Goal: Transaction & Acquisition: Book appointment/travel/reservation

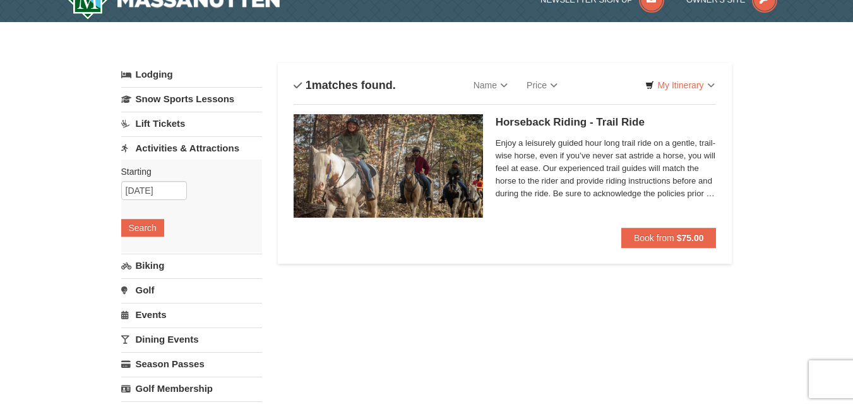
scroll to position [24, 0]
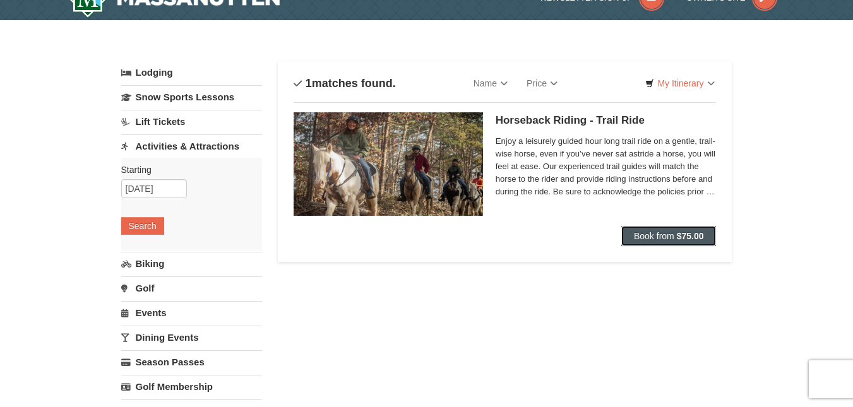
click at [676, 236] on button "Book from $75.00" at bounding box center [669, 236] width 95 height 20
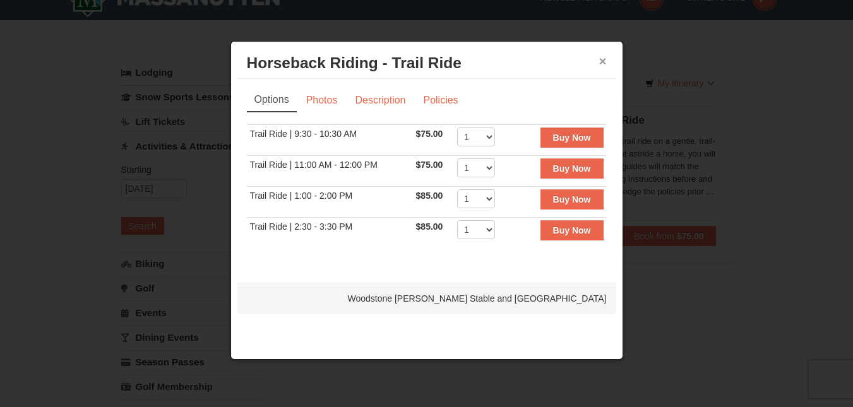
click at [603, 64] on button "×" at bounding box center [604, 61] width 8 height 13
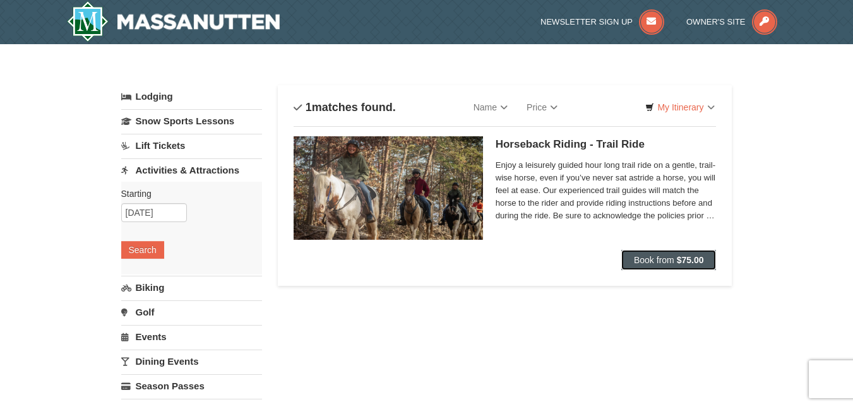
click at [670, 258] on span "Book from" at bounding box center [654, 260] width 40 height 10
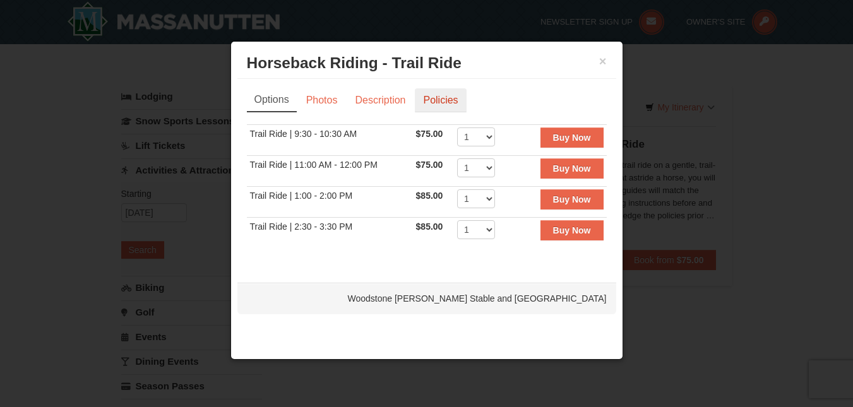
click at [445, 99] on link "Policies" at bounding box center [440, 100] width 51 height 24
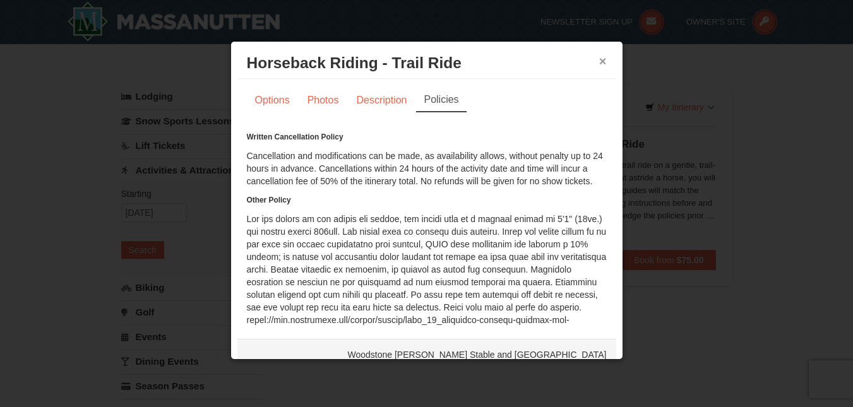
click at [600, 61] on button "×" at bounding box center [604, 61] width 8 height 13
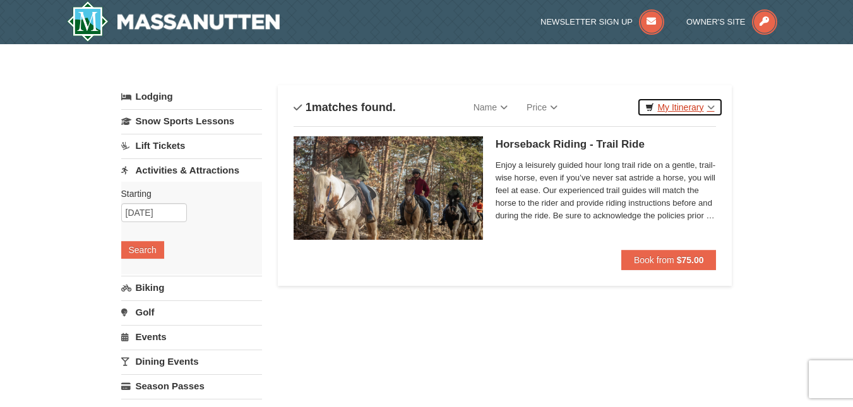
click at [683, 108] on link "My Itinerary" at bounding box center [679, 107] width 85 height 19
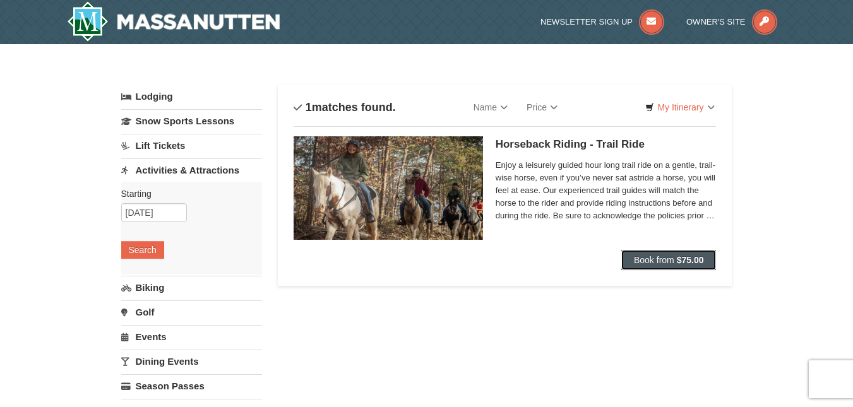
click at [671, 256] on span "Book from" at bounding box center [654, 260] width 40 height 10
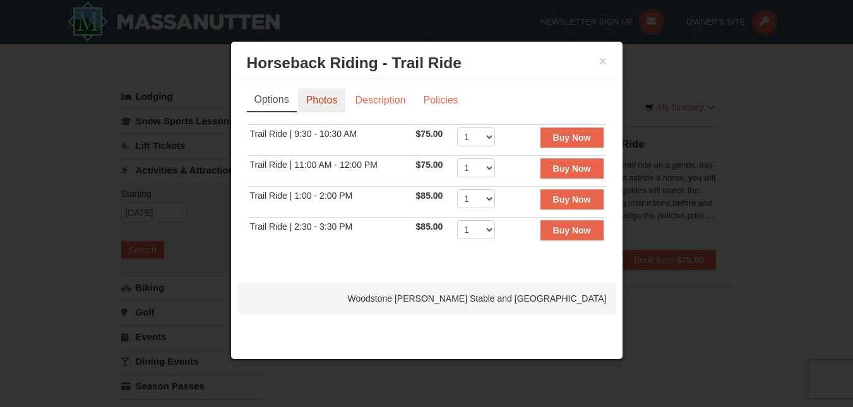
click at [322, 98] on link "Photos" at bounding box center [322, 100] width 48 height 24
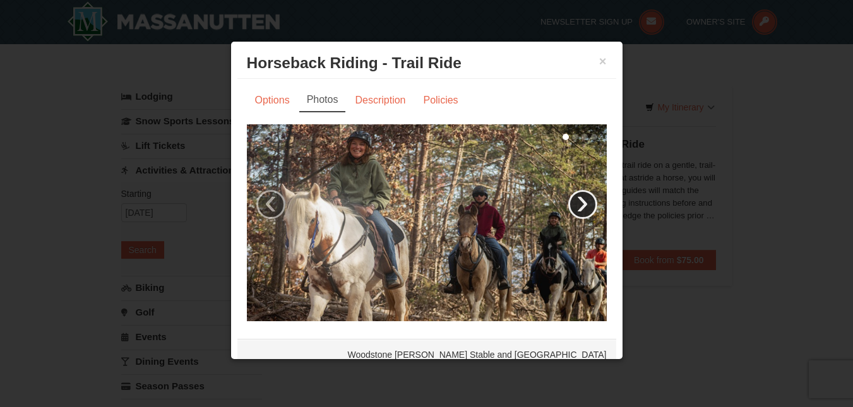
click at [569, 197] on link "›" at bounding box center [583, 204] width 29 height 29
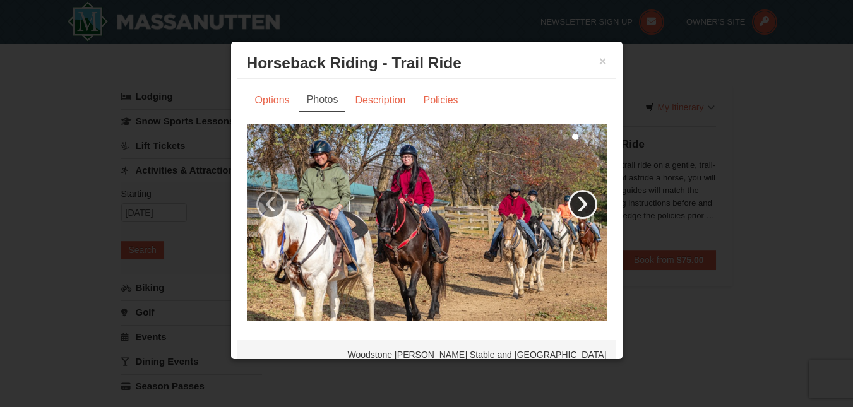
click at [569, 197] on link "›" at bounding box center [583, 204] width 29 height 29
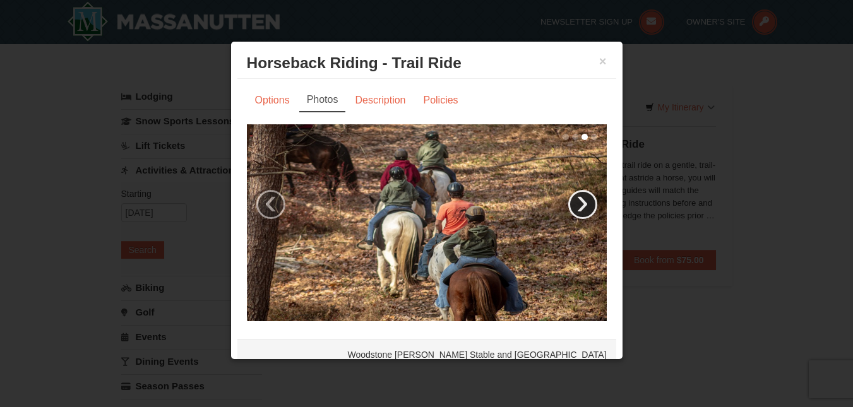
click at [569, 197] on link "›" at bounding box center [583, 204] width 29 height 29
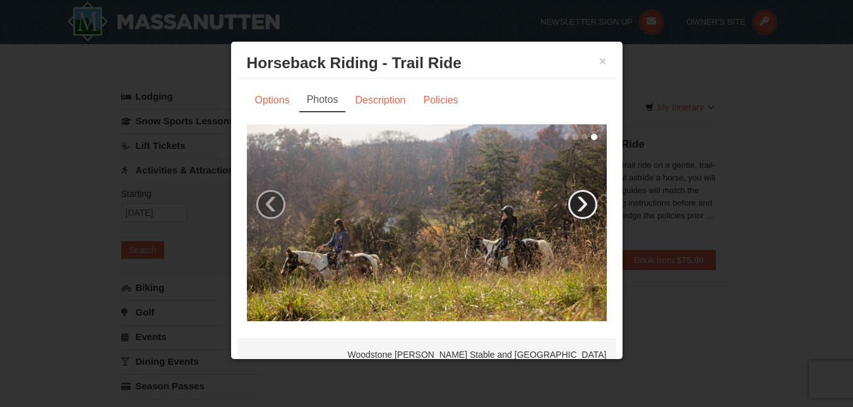
click at [569, 197] on link "›" at bounding box center [583, 204] width 29 height 29
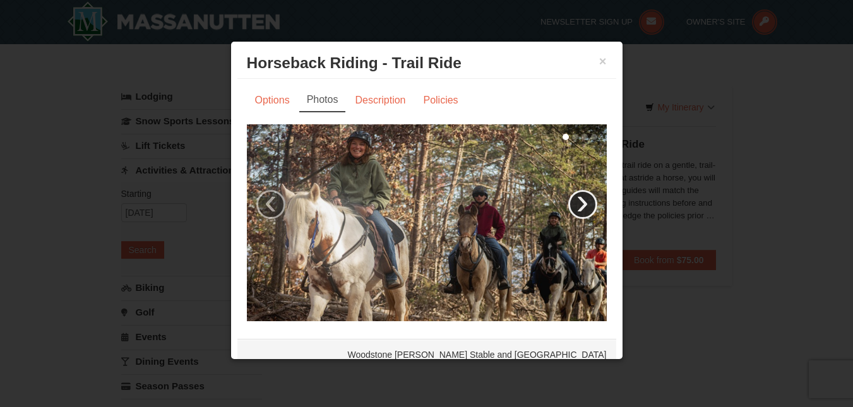
click at [569, 197] on link "›" at bounding box center [583, 204] width 29 height 29
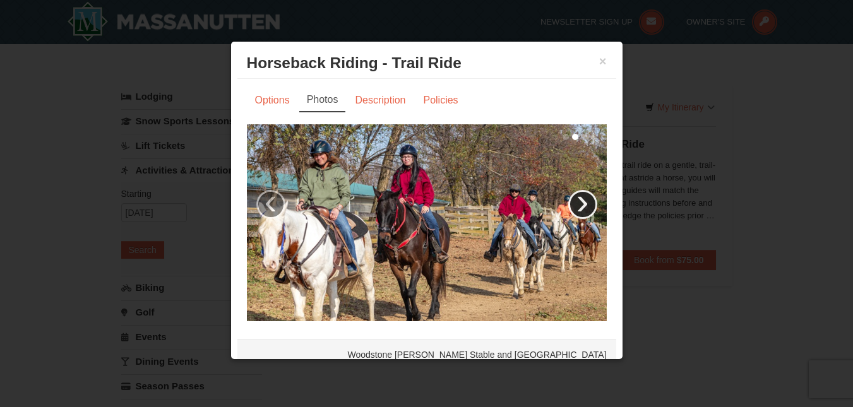
click at [569, 197] on link "›" at bounding box center [583, 204] width 29 height 29
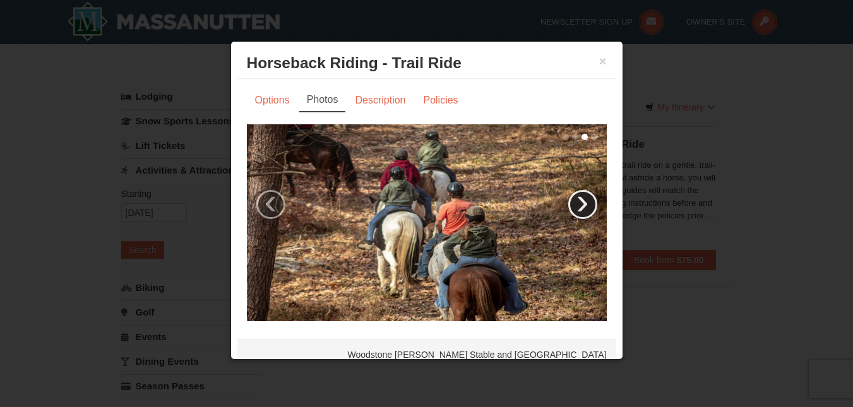
click at [569, 197] on link "›" at bounding box center [583, 204] width 29 height 29
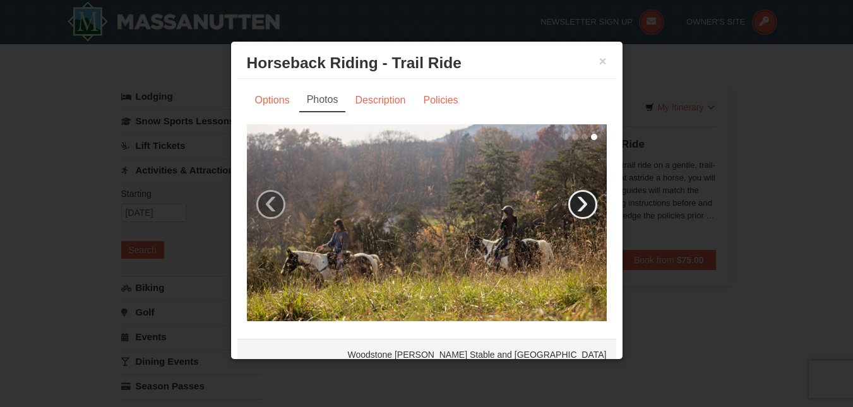
click at [569, 197] on link "›" at bounding box center [583, 204] width 29 height 29
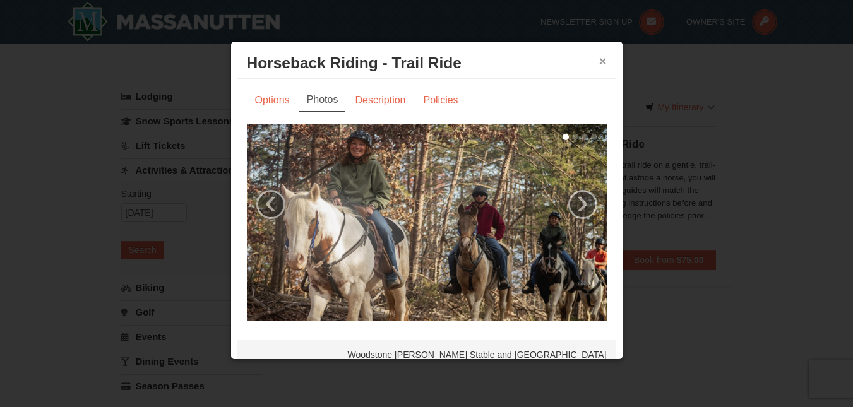
click at [600, 63] on button "×" at bounding box center [604, 61] width 8 height 13
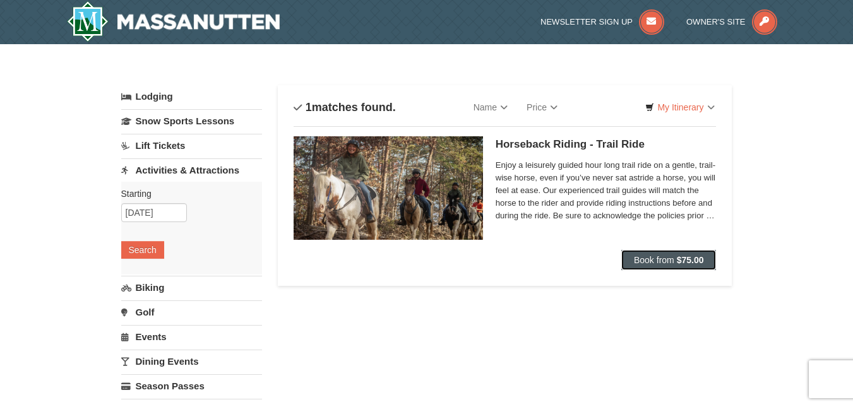
click at [668, 257] on span "Book from" at bounding box center [654, 260] width 40 height 10
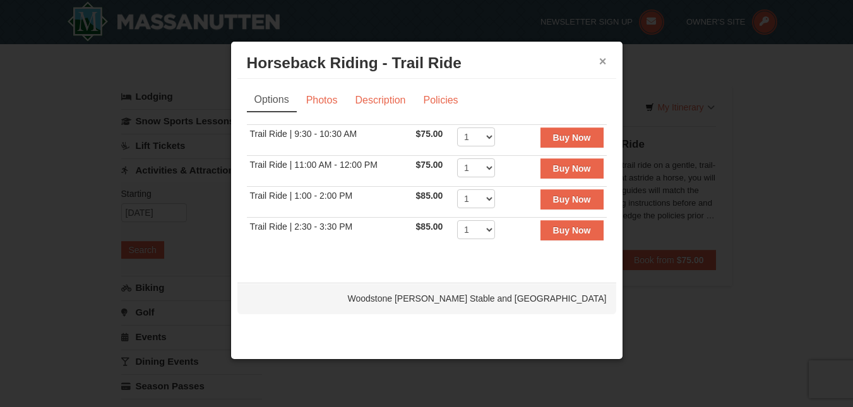
click at [600, 57] on button "×" at bounding box center [604, 61] width 8 height 13
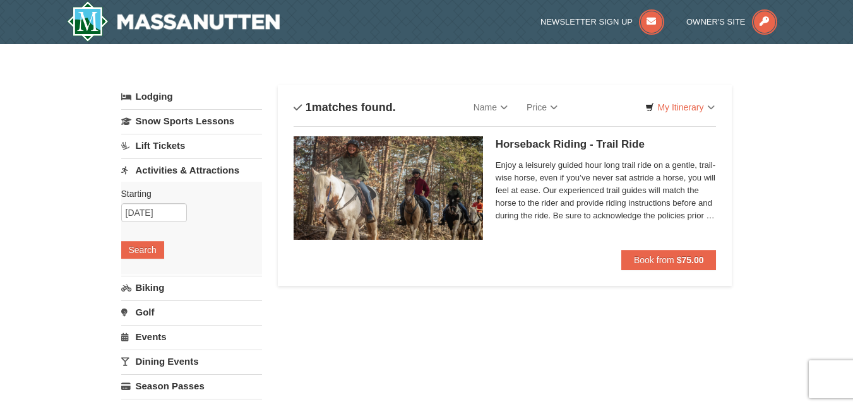
click at [670, 258] on span "Book from" at bounding box center [654, 260] width 40 height 10
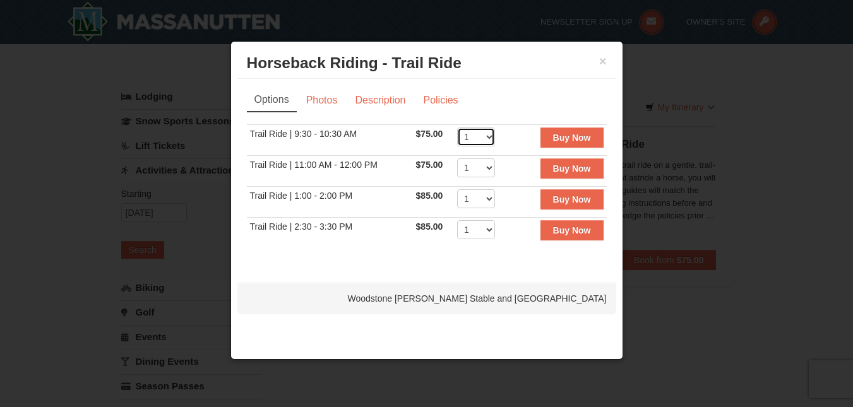
click at [488, 136] on select "1 2 3 4 5 6 7 8 9 10 11 12" at bounding box center [476, 137] width 38 height 19
select select "2"
click at [457, 128] on select "1 2 3 4 5 6 7 8 9 10 11 12" at bounding box center [476, 137] width 38 height 19
click at [569, 133] on strong "Buy Now" at bounding box center [572, 138] width 38 height 10
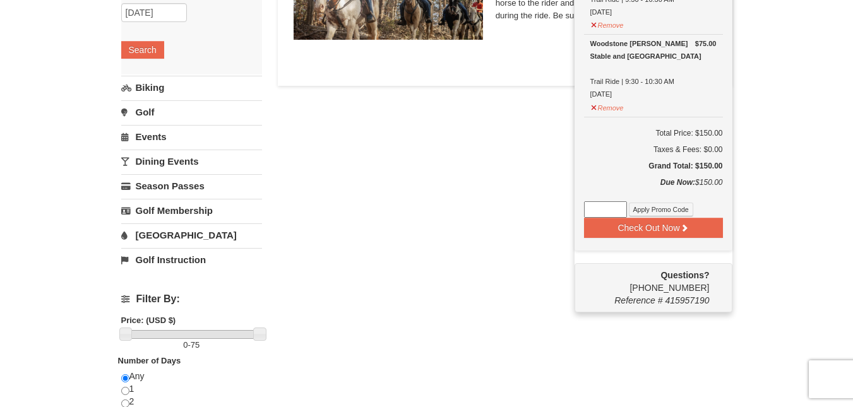
scroll to position [212, 0]
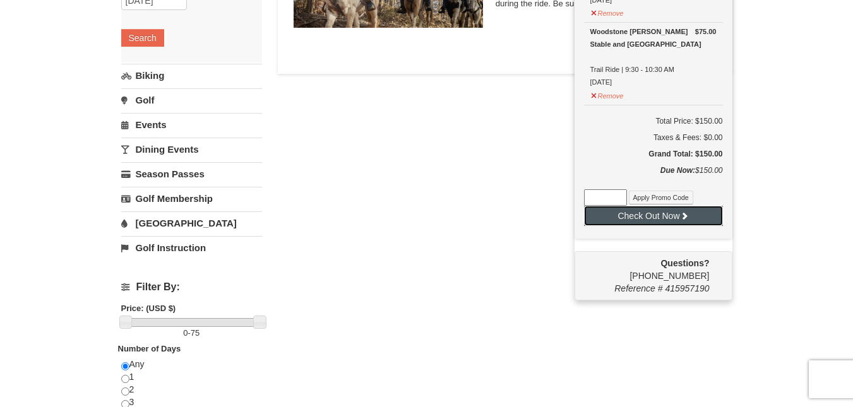
click at [664, 215] on button "Check Out Now" at bounding box center [653, 216] width 139 height 20
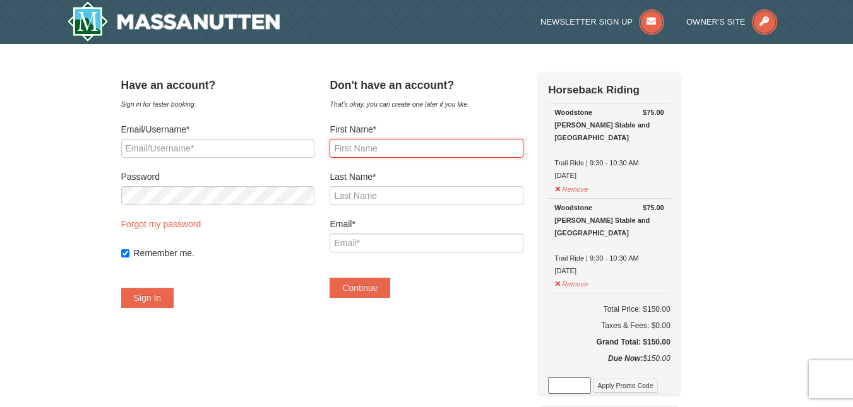
click at [382, 151] on input "First Name*" at bounding box center [426, 148] width 193 height 19
type input "Donald"
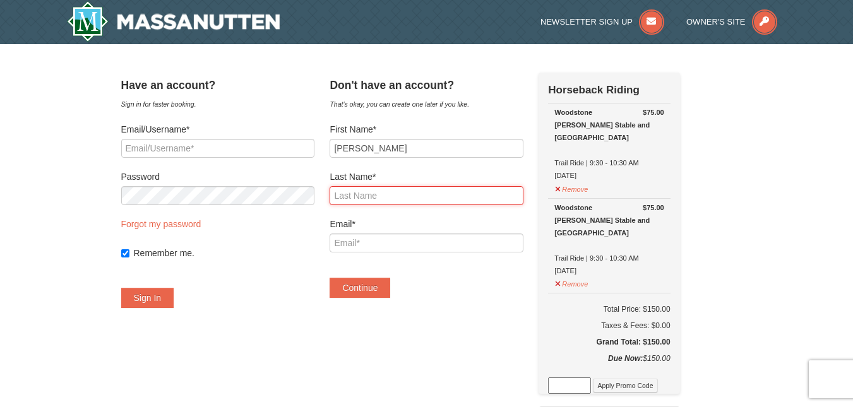
type input "Brooks"
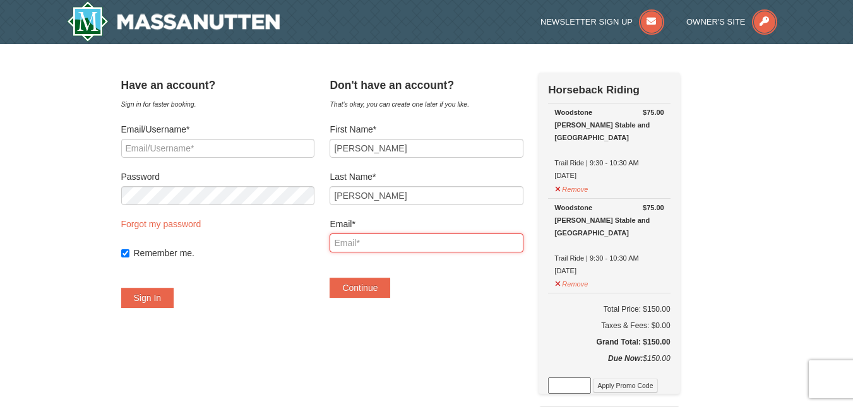
type input "donald.james.brooks@gmail.com"
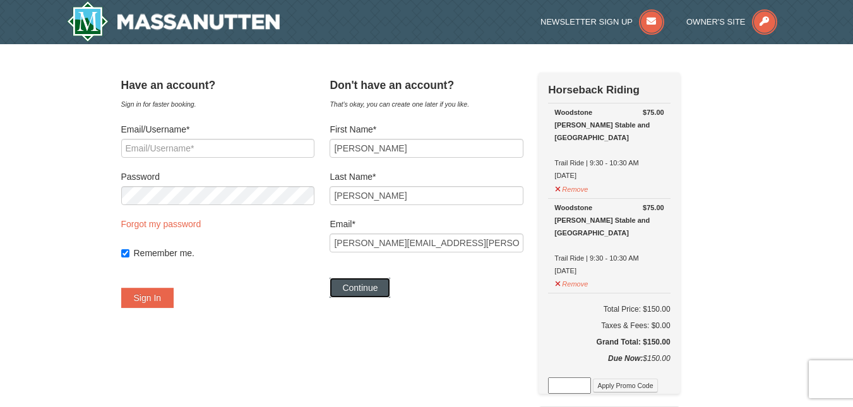
click at [377, 289] on button "Continue" at bounding box center [360, 288] width 61 height 20
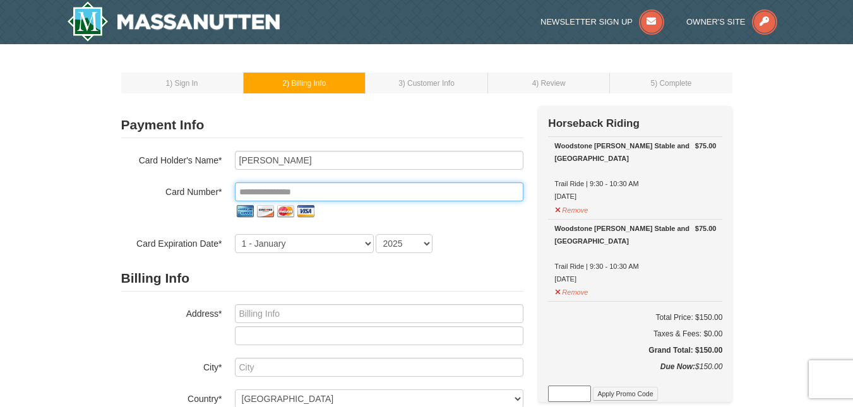
click at [256, 190] on input "tel" at bounding box center [379, 192] width 289 height 19
type input "**********"
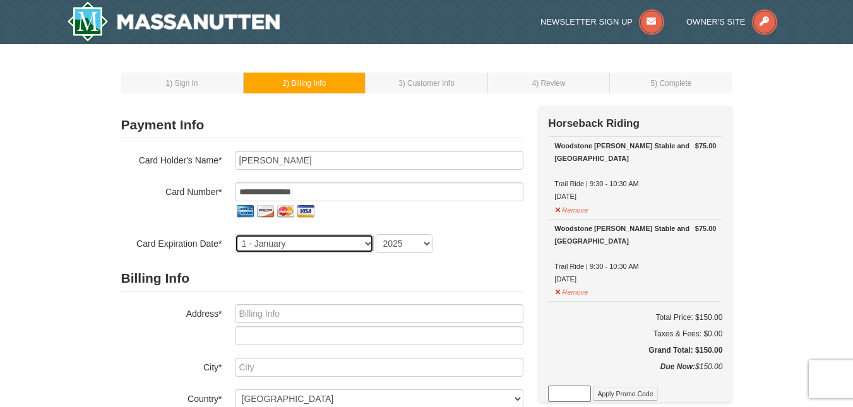
select select "3"
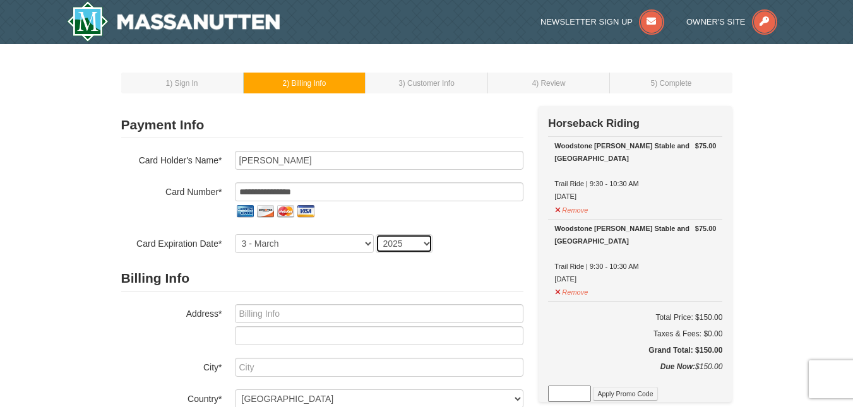
select select "2027"
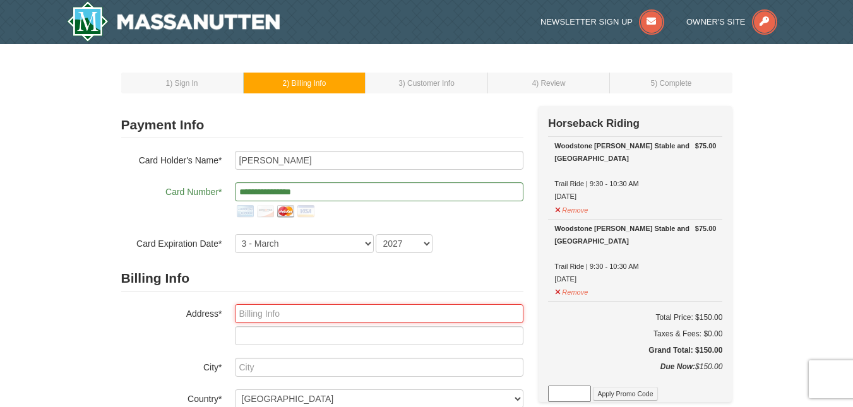
click at [284, 316] on input "text" at bounding box center [379, 313] width 289 height 19
type input "669 Cherry Grove Road"
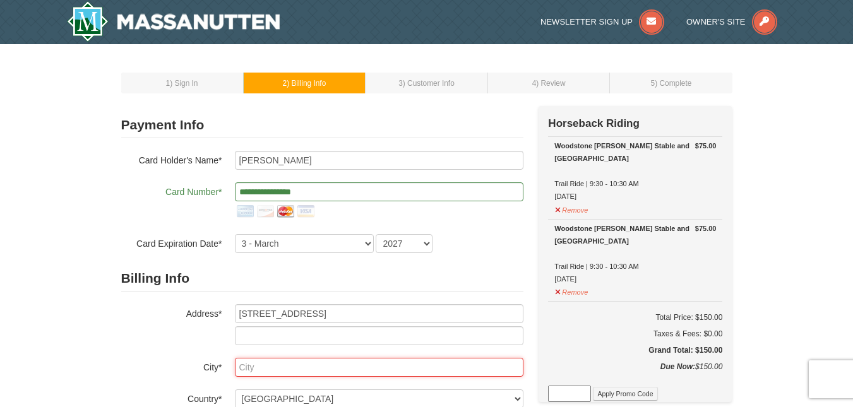
type input "Orange Park"
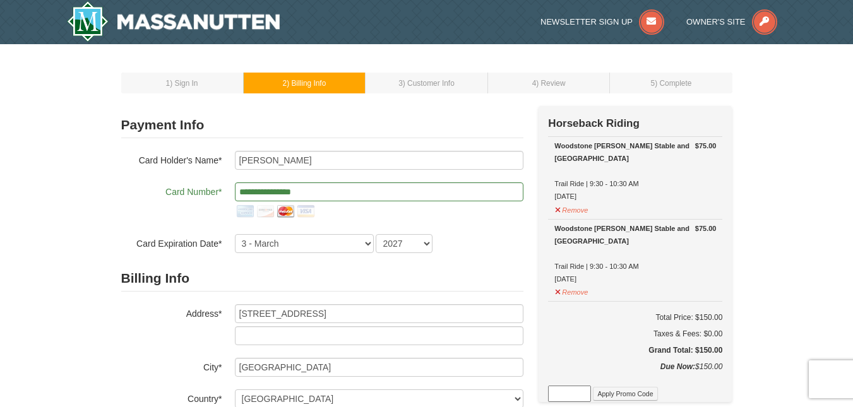
select select "FL"
type input "32073"
type input "919"
type input "909"
type input "0736"
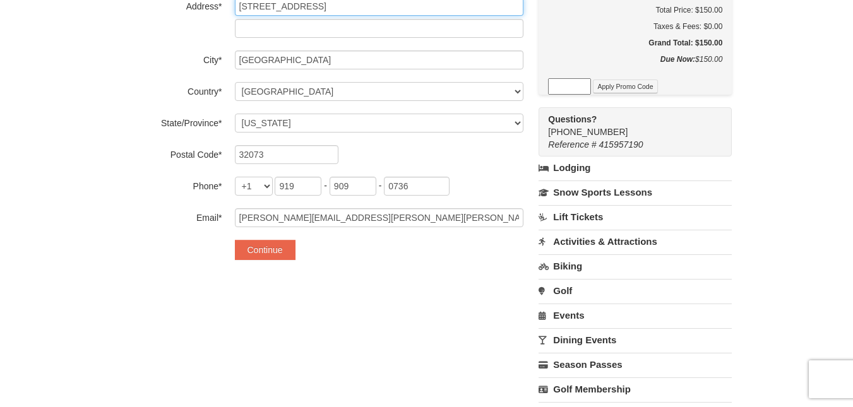
scroll to position [311, 0]
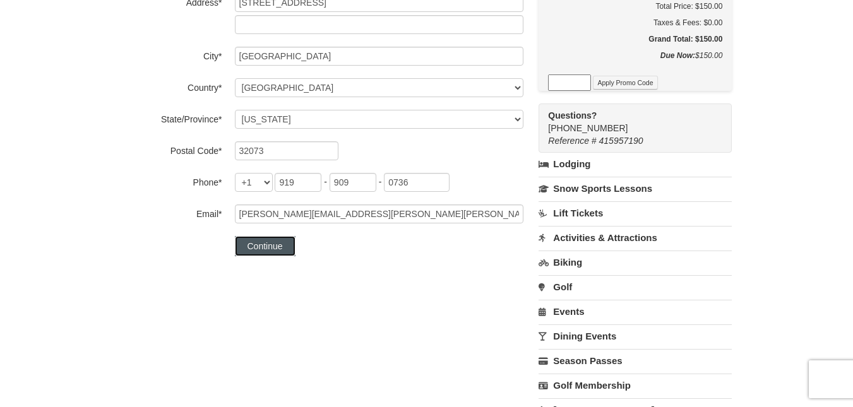
click at [265, 243] on button "Continue" at bounding box center [265, 246] width 61 height 20
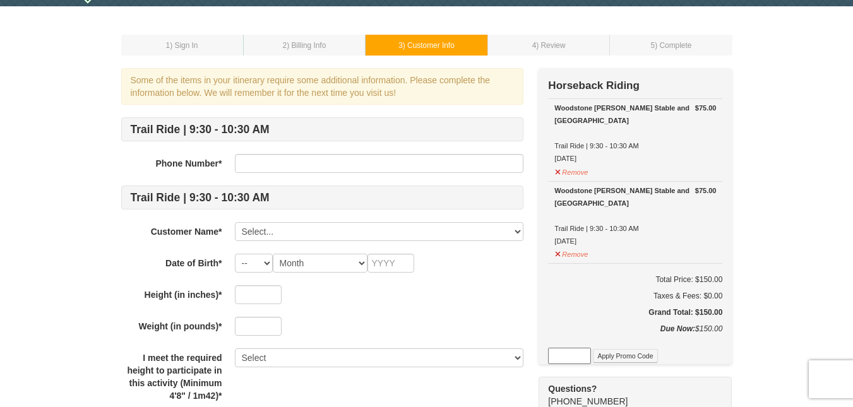
scroll to position [56, 0]
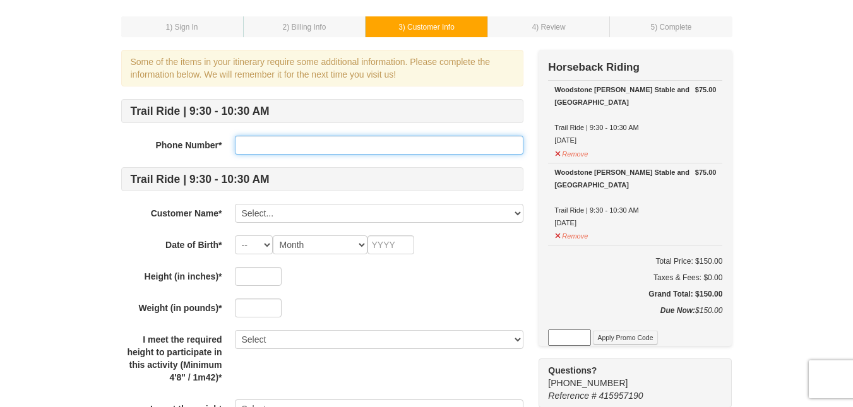
click at [271, 145] on input "text" at bounding box center [379, 145] width 289 height 19
type input "9199090736"
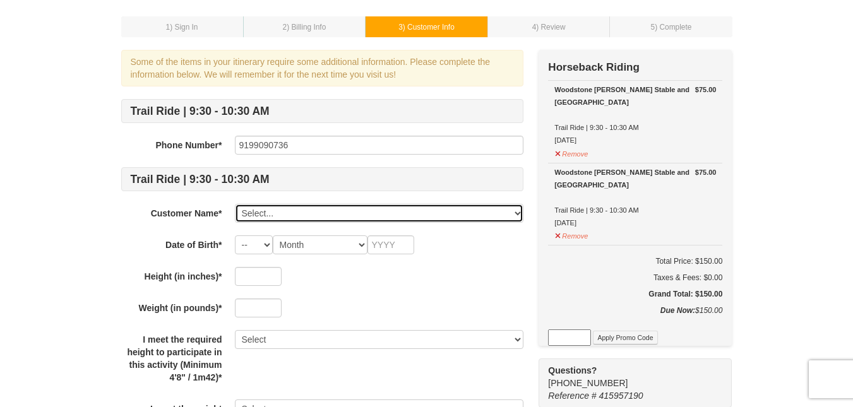
click at [280, 212] on select "Select... Donald Brooks Add New..." at bounding box center [379, 213] width 289 height 19
select select "28241245"
click at [235, 204] on select "Select... Donald Brooks Add New..." at bounding box center [379, 213] width 289 height 19
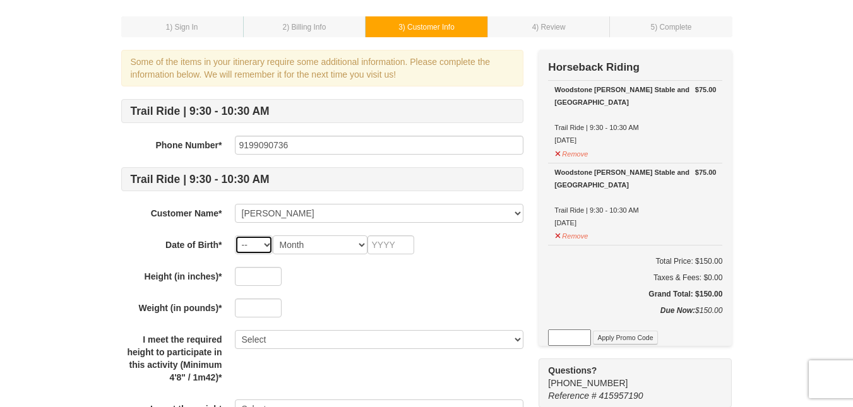
click at [265, 244] on select "-- 01 02 03 04 05 06 07 08 09 10 11 12 13 14 15 16 17 18 19 20 21 22 23 24 25 2…" at bounding box center [254, 245] width 38 height 19
click at [235, 236] on select "-- 01 02 03 04 05 06 07 08 09 10 11 12 13 14 15 16 17 18 19 20 21 22 23 24 25 2…" at bounding box center [254, 245] width 38 height 19
click at [264, 244] on select "-- 01 02 03 04 05 06 07 08 09 10 11 12 13 14 15 16 17 18 19 20 21 22 23 24 25 2…" at bounding box center [254, 245] width 38 height 19
select select "14"
click at [235, 236] on select "-- 01 02 03 04 05 06 07 08 09 10 11 12 13 14 15 16 17 18 19 20 21 22 23 24 25 2…" at bounding box center [254, 245] width 38 height 19
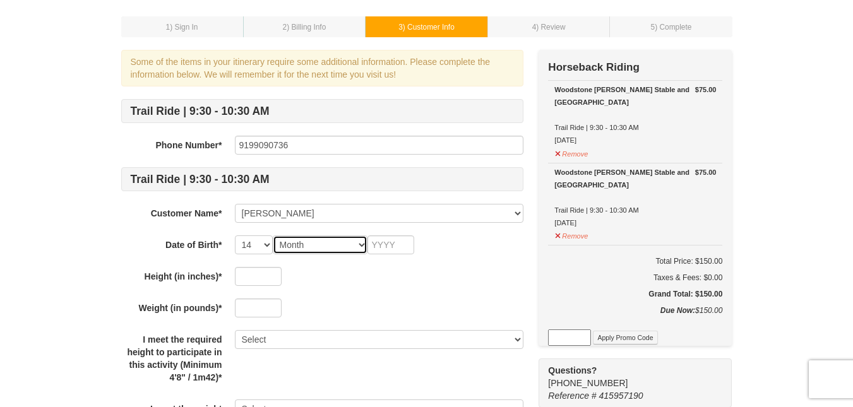
click at [358, 246] on select "Month January February March April May June July August September October Novem…" at bounding box center [320, 245] width 95 height 19
select select "06"
click at [273, 236] on select "Month January February March April May June July August September October Novem…" at bounding box center [320, 245] width 95 height 19
click at [395, 246] on input "text" at bounding box center [391, 245] width 47 height 19
type input "1959"
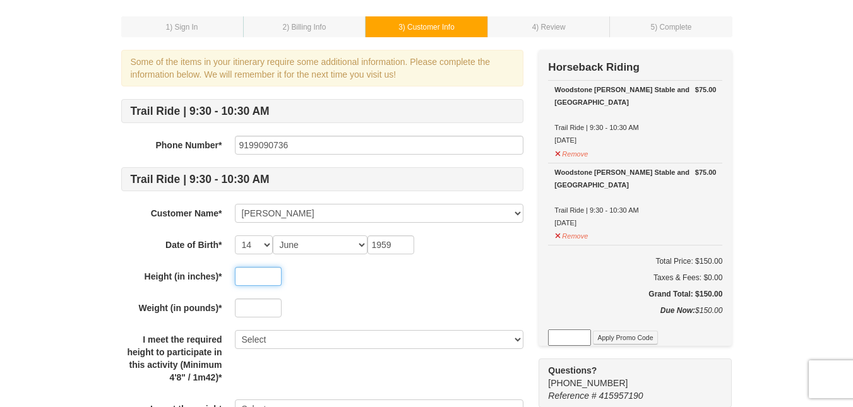
click at [262, 275] on input "text" at bounding box center [258, 276] width 47 height 19
type input "70"
click at [251, 309] on input "text" at bounding box center [258, 308] width 47 height 19
type input "1"
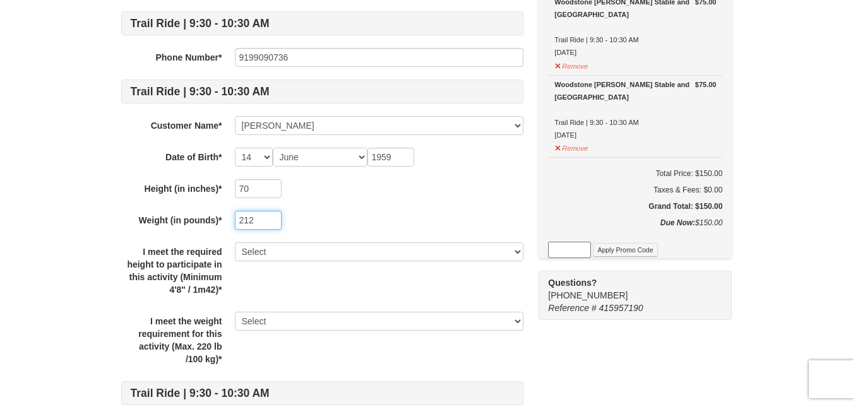
scroll to position [147, 0]
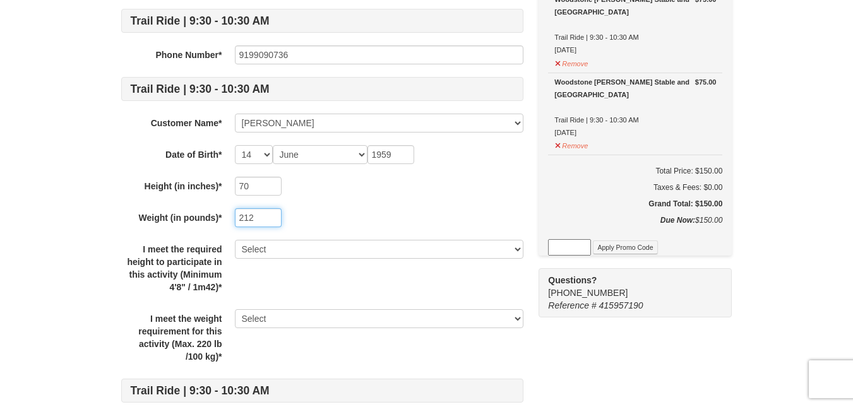
type input "212"
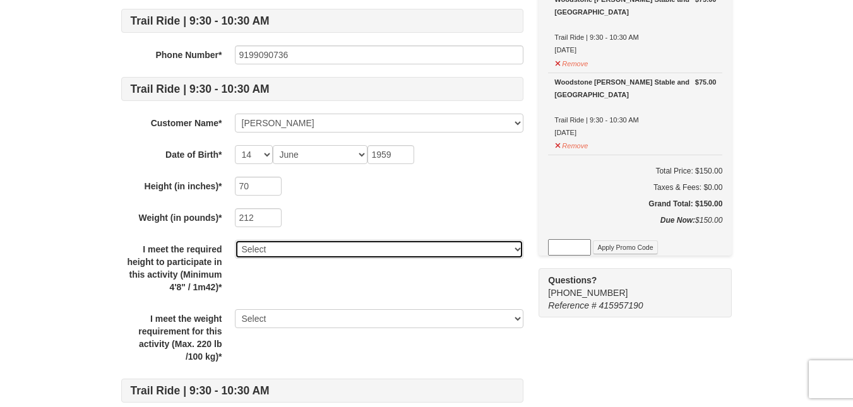
click at [514, 251] on select "Select Yes" at bounding box center [379, 249] width 289 height 19
select select "Yes"
click at [235, 240] on select "Select Yes" at bounding box center [379, 249] width 289 height 19
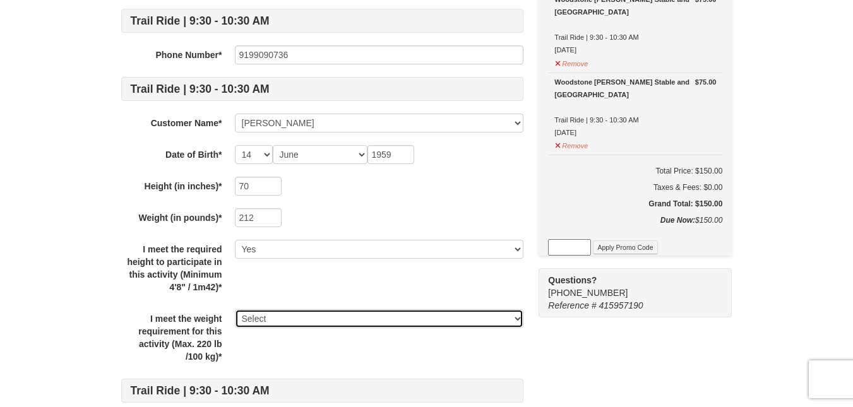
click at [518, 322] on select "Select Yes" at bounding box center [379, 319] width 289 height 19
select select "Yes"
click at [235, 310] on select "Select Yes" at bounding box center [379, 319] width 289 height 19
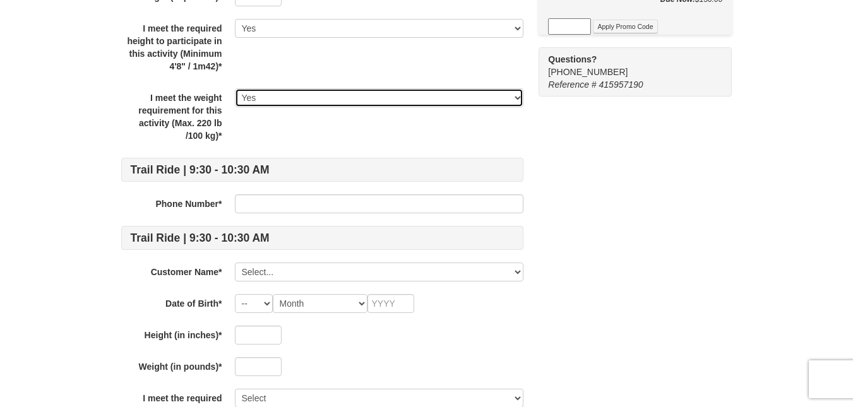
scroll to position [387, 0]
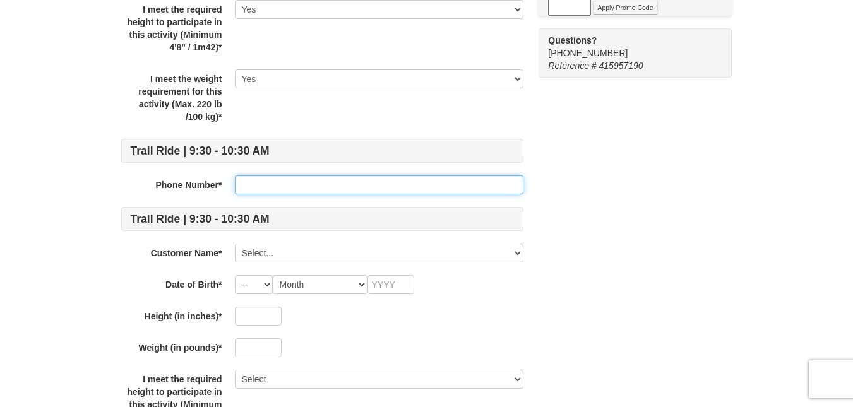
click at [263, 187] on input "text" at bounding box center [379, 185] width 289 height 19
type input "9048322441"
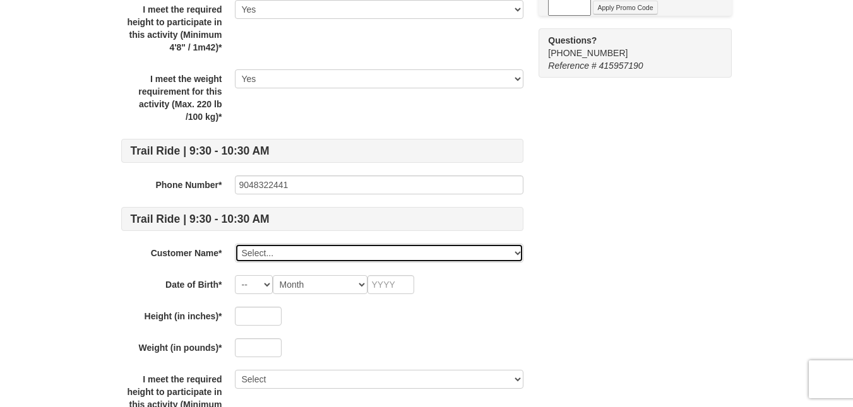
click at [282, 253] on select "Select... Donald Brooks Add New..." at bounding box center [379, 253] width 289 height 19
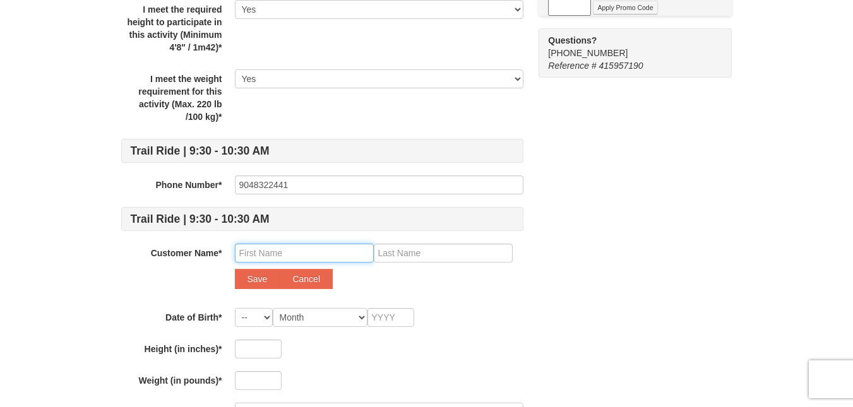
click at [274, 251] on input "text" at bounding box center [304, 253] width 139 height 19
type input "Necita"
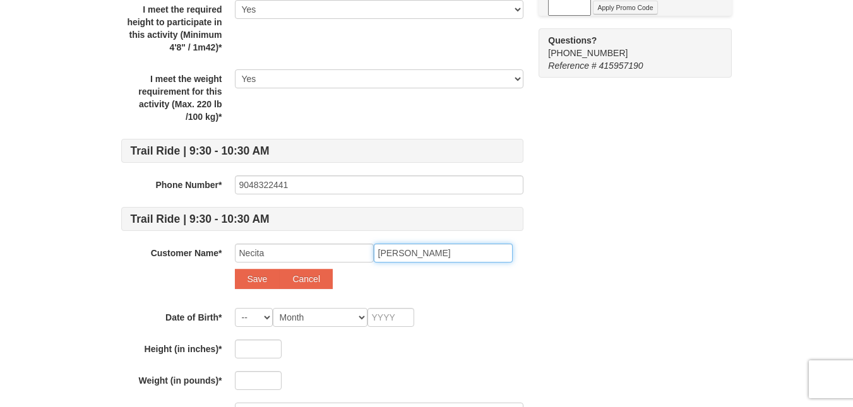
drag, startPoint x: 423, startPoint y: 251, endPoint x: 373, endPoint y: 252, distance: 49.9
click at [374, 252] on input "Blackledge" at bounding box center [443, 253] width 139 height 19
type input "Brooks"
click at [259, 274] on button "Save" at bounding box center [257, 279] width 45 height 20
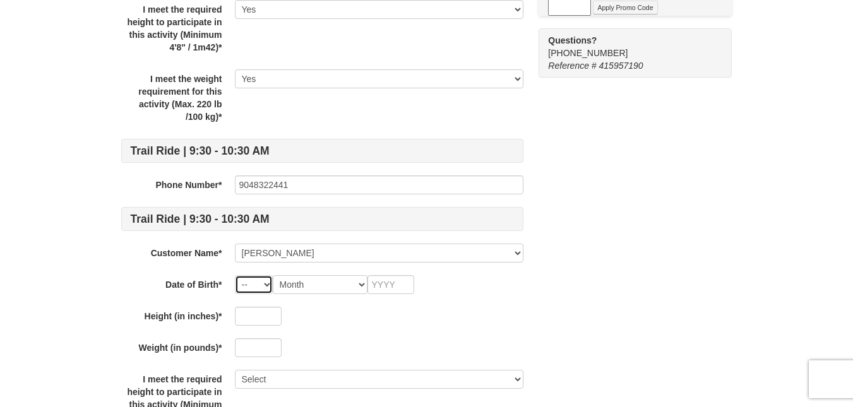
click at [267, 286] on select "-- 01 02 03 04 05 06 07 08 09 10 11 12 13 14 15 16 17 18 19 20 21 22 23 24 25 2…" at bounding box center [254, 284] width 38 height 19
select select "19"
click at [235, 275] on select "-- 01 02 03 04 05 06 07 08 09 10 11 12 13 14 15 16 17 18 19 20 21 22 23 24 25 2…" at bounding box center [254, 284] width 38 height 19
click at [361, 286] on select "Month January February March April May June July August September October Novem…" at bounding box center [320, 284] width 95 height 19
select select "09"
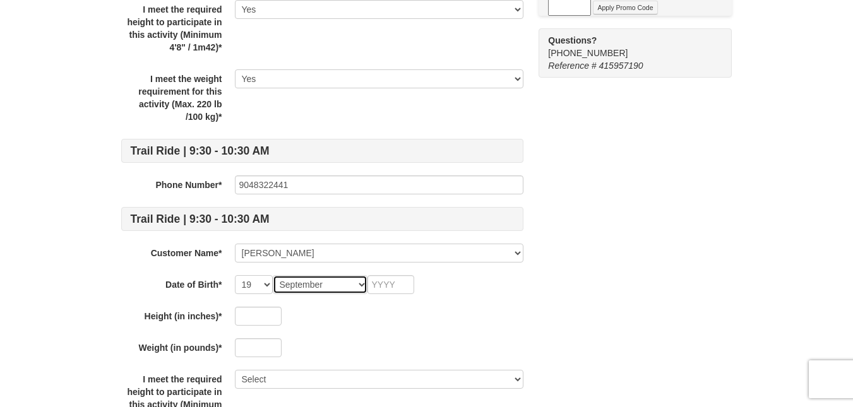
click at [273, 275] on select "Month January February March April May June July August September October Novem…" at bounding box center [320, 284] width 95 height 19
click at [399, 286] on input "text" at bounding box center [391, 284] width 47 height 19
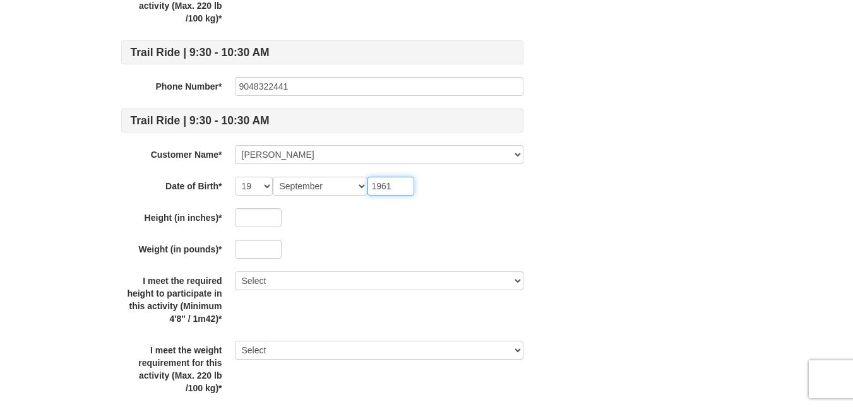
scroll to position [493, 0]
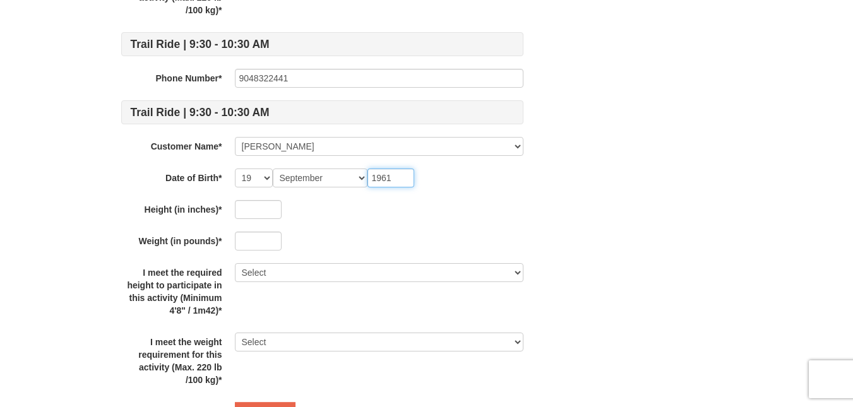
type input "1961"
click at [252, 210] on input "text" at bounding box center [258, 209] width 47 height 19
type input "60"
click at [248, 247] on input "text" at bounding box center [258, 241] width 47 height 19
type input "138"
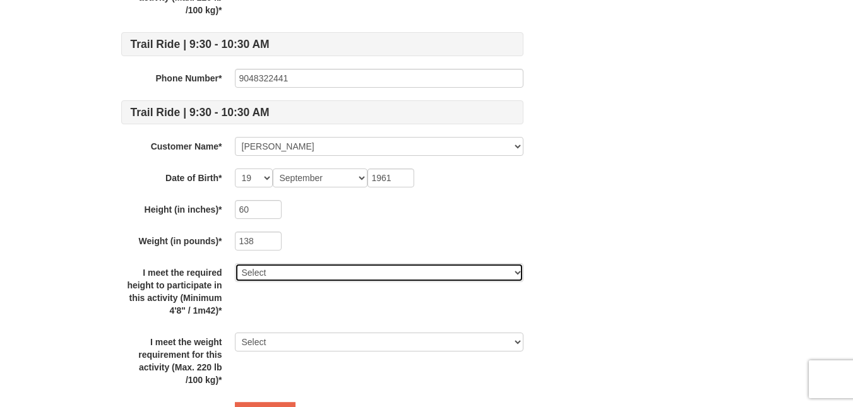
click at [518, 275] on select "Select Yes" at bounding box center [379, 272] width 289 height 19
select select "Yes"
click at [235, 263] on select "Select Yes" at bounding box center [379, 272] width 289 height 19
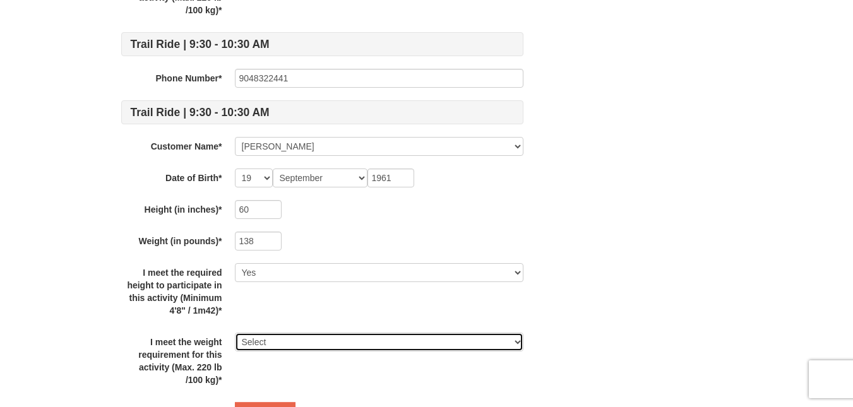
click at [515, 341] on select "Select Yes" at bounding box center [379, 342] width 289 height 19
select select "Yes"
click at [235, 333] on select "Select Yes" at bounding box center [379, 342] width 289 height 19
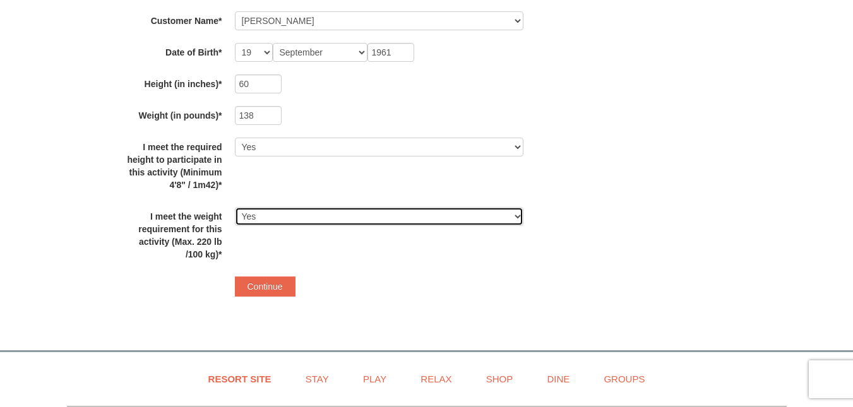
scroll to position [627, 0]
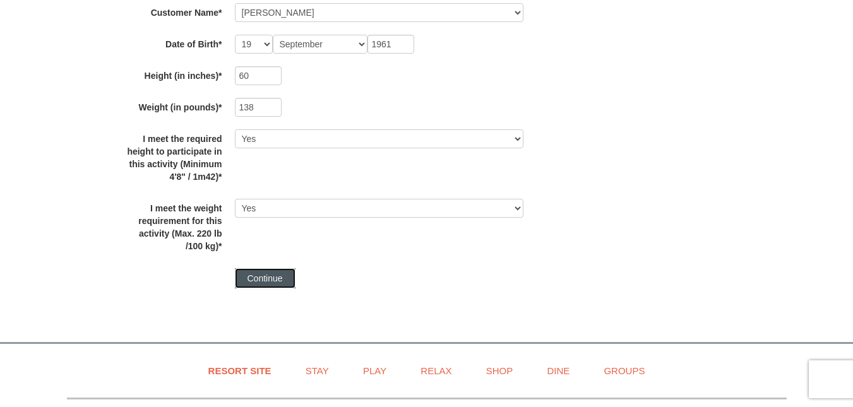
click at [267, 274] on button "Continue" at bounding box center [265, 278] width 61 height 20
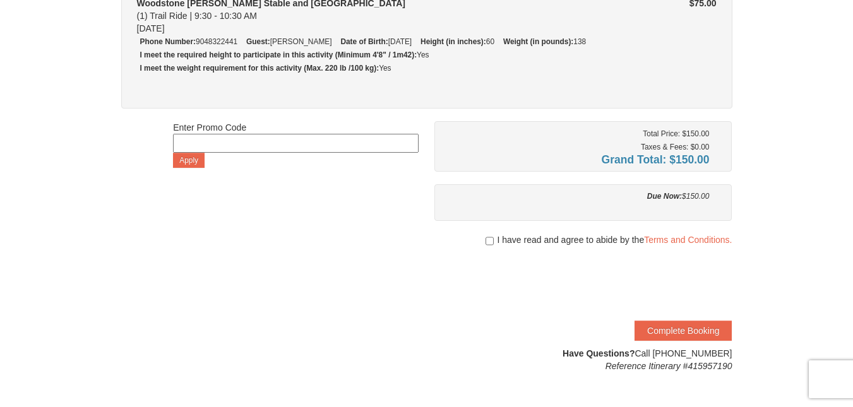
scroll to position [242, 0]
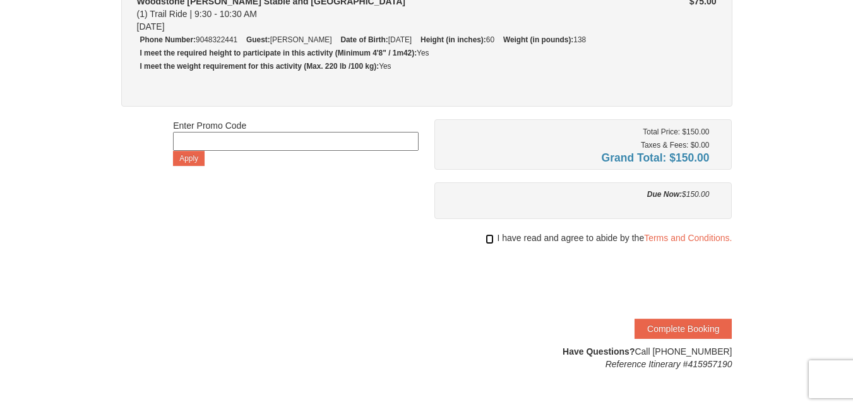
click at [490, 239] on input "checkbox" at bounding box center [490, 239] width 8 height 10
checkbox input "true"
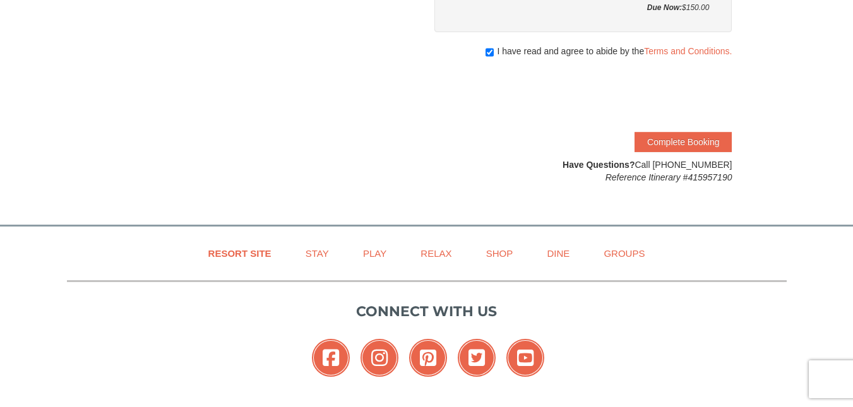
scroll to position [437, 0]
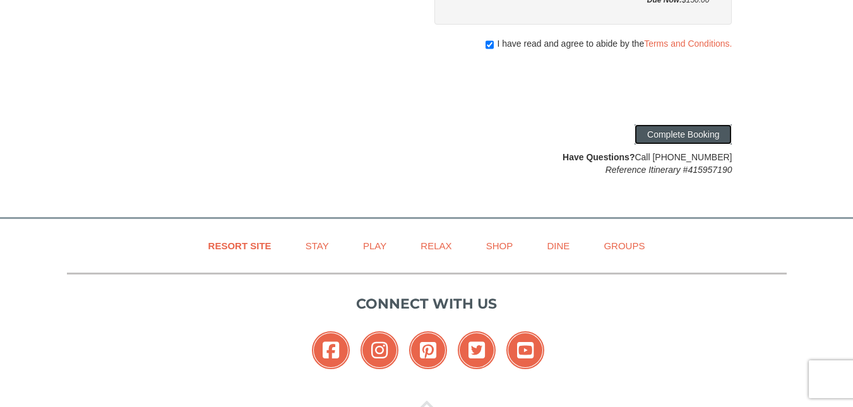
click at [676, 131] on button "Complete Booking" at bounding box center [683, 134] width 97 height 20
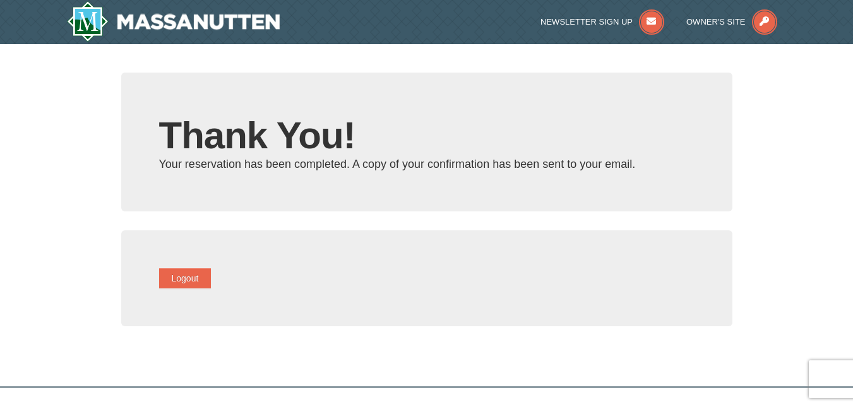
type input "[PERSON_NAME][EMAIL_ADDRESS][PERSON_NAME][PERSON_NAME][DOMAIN_NAME]"
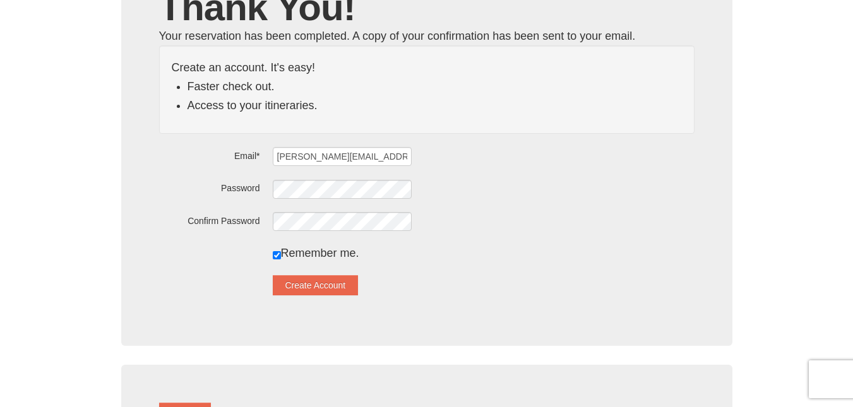
scroll to position [127, 0]
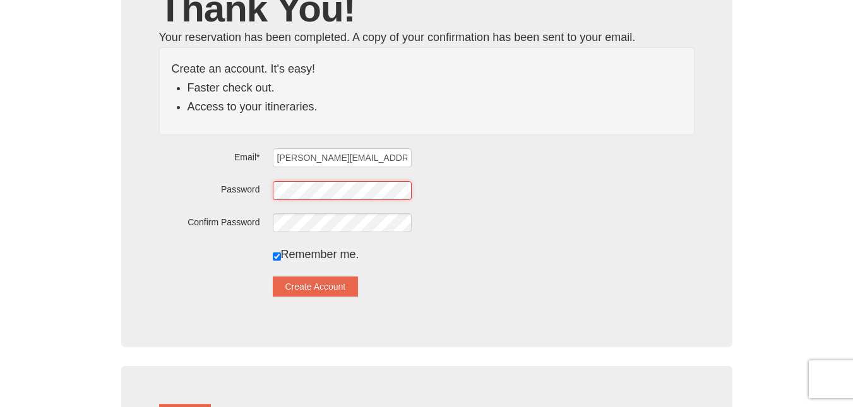
click at [260, 188] on div "Password" at bounding box center [427, 190] width 536 height 20
click at [260, 188] on label "Password" at bounding box center [209, 188] width 101 height 16
click at [282, 193] on div "Password" at bounding box center [427, 190] width 536 height 20
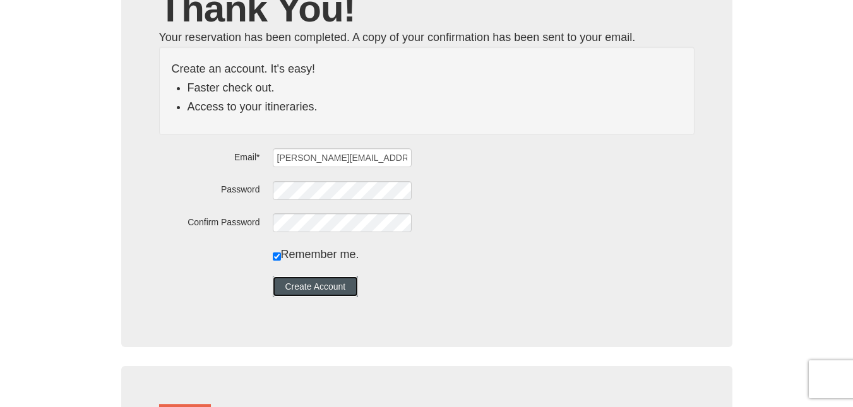
click at [327, 287] on button "Create Account" at bounding box center [316, 287] width 86 height 20
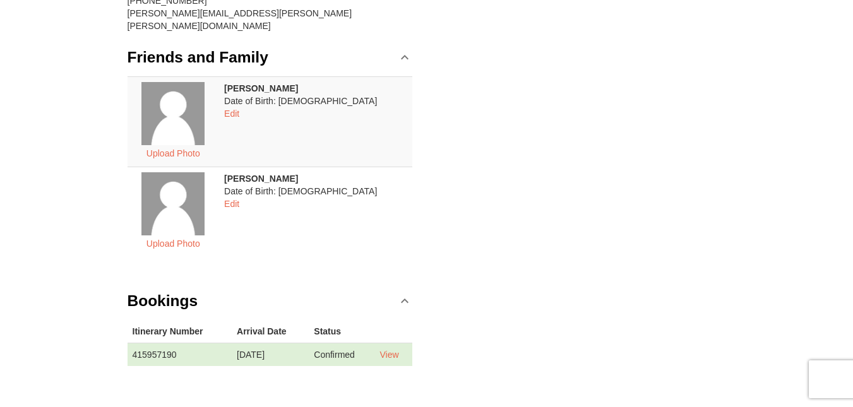
scroll to position [251, 0]
